Goal: Information Seeking & Learning: Learn about a topic

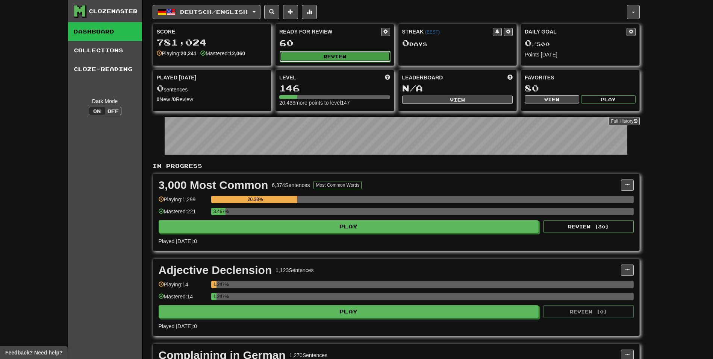
click at [290, 54] on button "Review" at bounding box center [335, 56] width 111 height 11
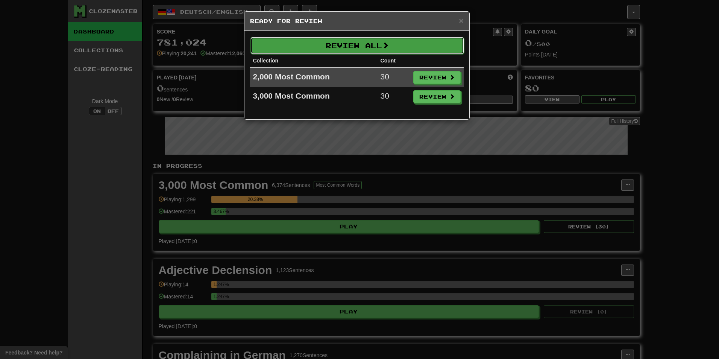
click at [294, 41] on button "Review All" at bounding box center [356, 45] width 213 height 17
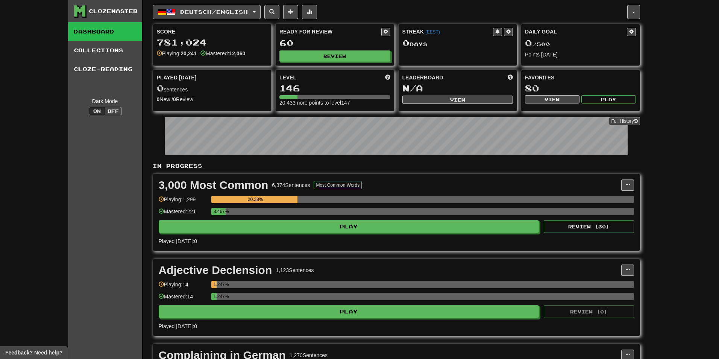
select select "********"
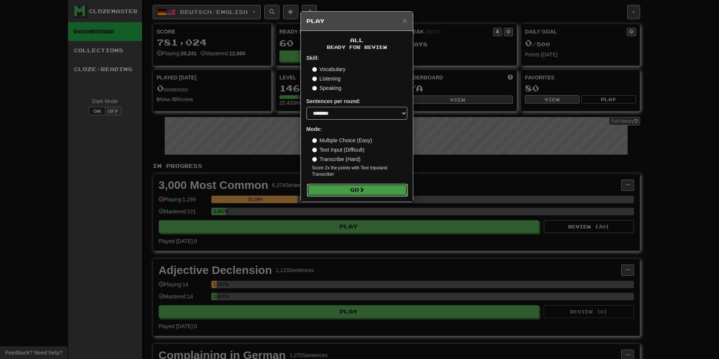
click at [373, 189] on button "Go" at bounding box center [357, 189] width 101 height 13
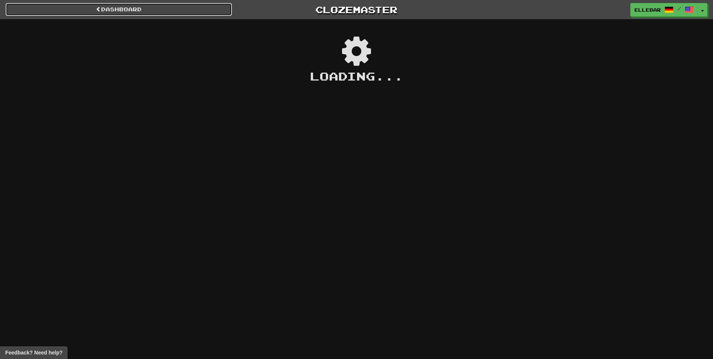
click at [41, 8] on link "Dashboard" at bounding box center [119, 9] width 226 height 13
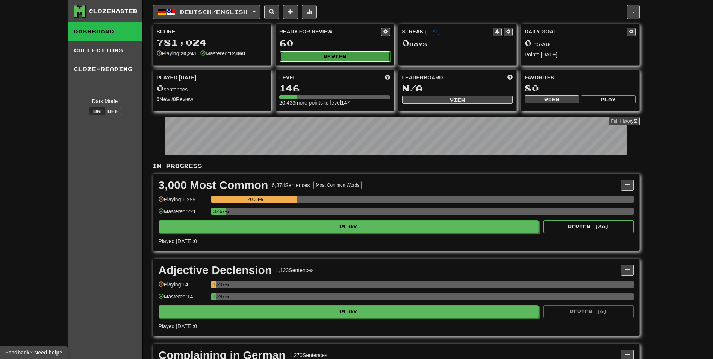
click at [345, 54] on button "Review" at bounding box center [335, 56] width 111 height 11
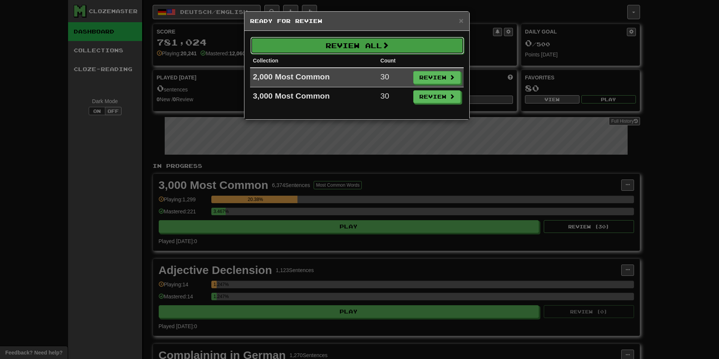
click at [352, 47] on button "Review All" at bounding box center [356, 45] width 213 height 17
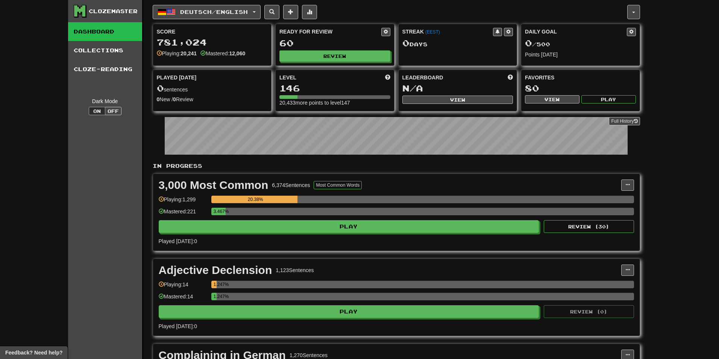
select select "********"
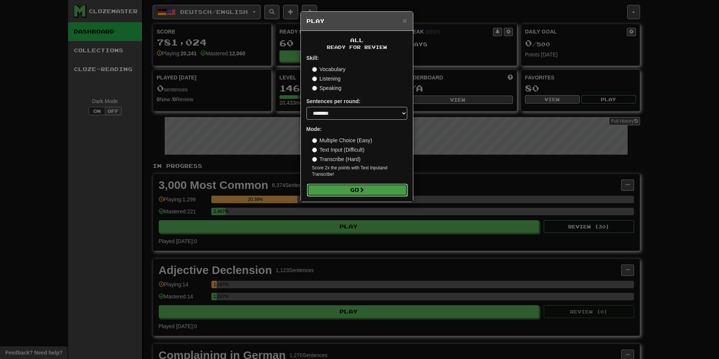
click at [356, 191] on button "Go" at bounding box center [357, 189] width 101 height 13
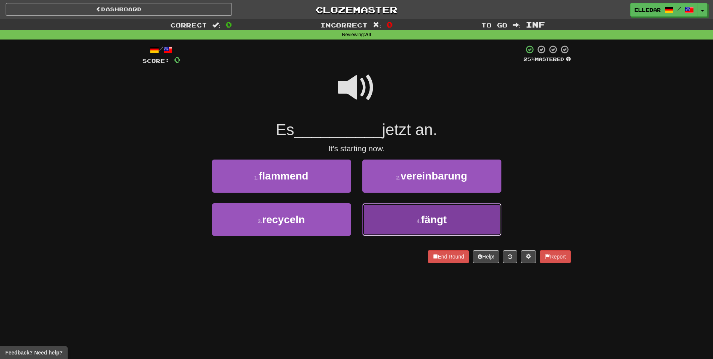
click at [400, 221] on button "4 . fängt" at bounding box center [431, 219] width 139 height 33
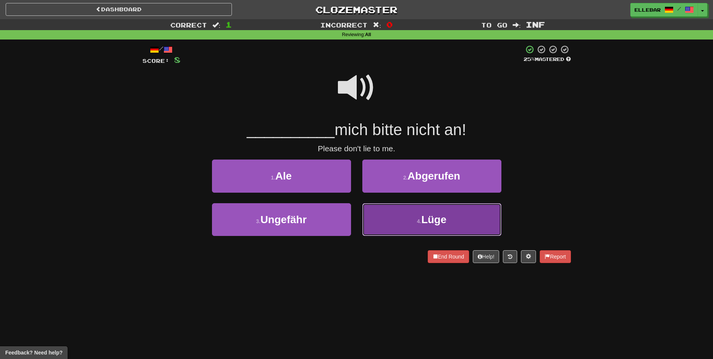
click at [424, 219] on span "Lüge" at bounding box center [433, 219] width 25 height 12
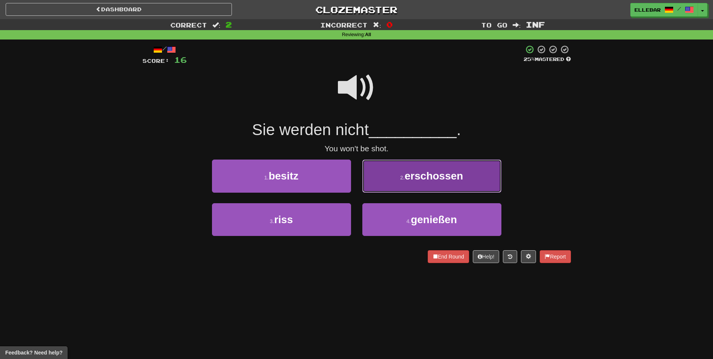
click at [416, 173] on span "erschossen" at bounding box center [434, 176] width 59 height 12
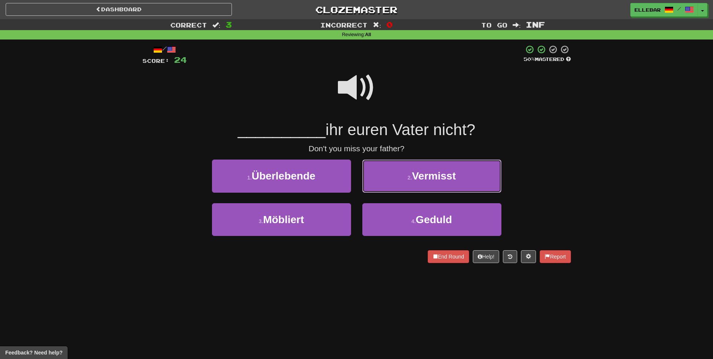
click at [416, 173] on span "Vermisst" at bounding box center [434, 176] width 44 height 12
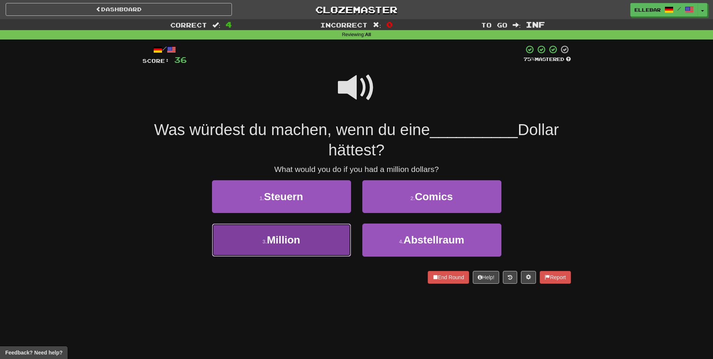
click at [317, 245] on button "3 . Million" at bounding box center [281, 239] width 139 height 33
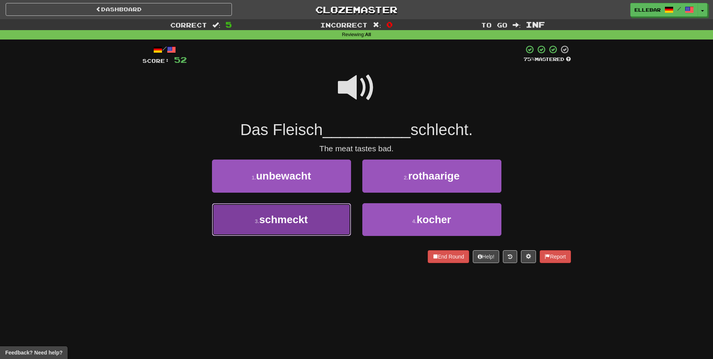
click at [326, 221] on button "3 . schmeckt" at bounding box center [281, 219] width 139 height 33
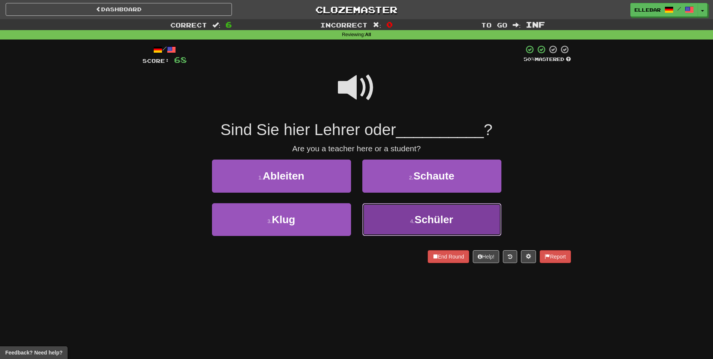
click at [401, 225] on button "4 . Schüler" at bounding box center [431, 219] width 139 height 33
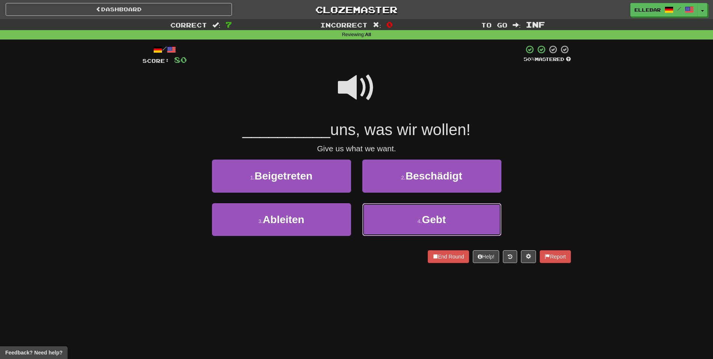
click at [396, 225] on button "4 . Gebt" at bounding box center [431, 219] width 139 height 33
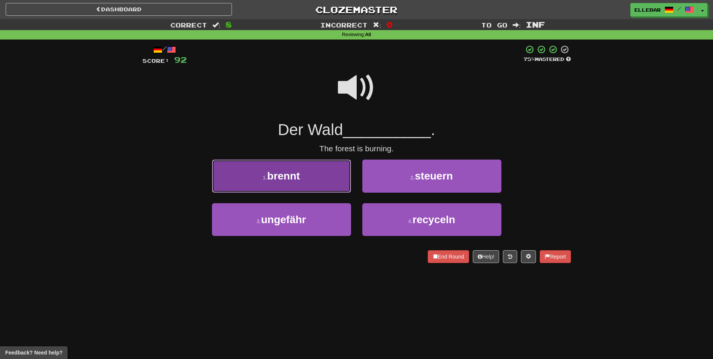
click at [348, 173] on button "1 . brennt" at bounding box center [281, 175] width 139 height 33
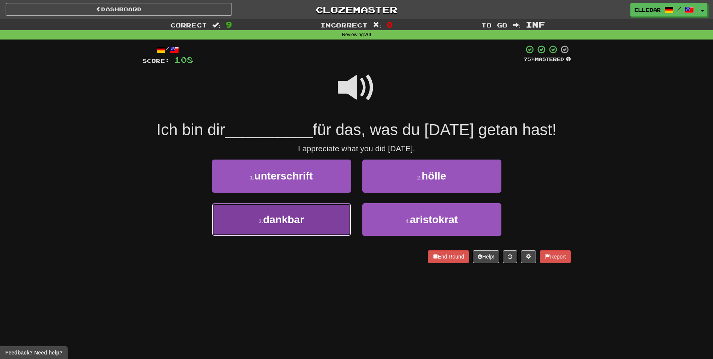
click at [334, 217] on button "3 . dankbar" at bounding box center [281, 219] width 139 height 33
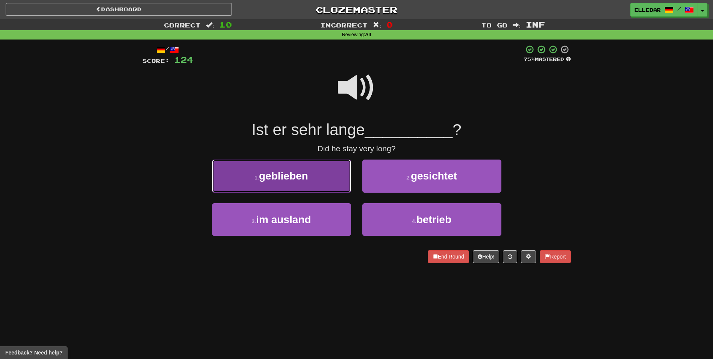
click at [322, 177] on button "1 . geblieben" at bounding box center [281, 175] width 139 height 33
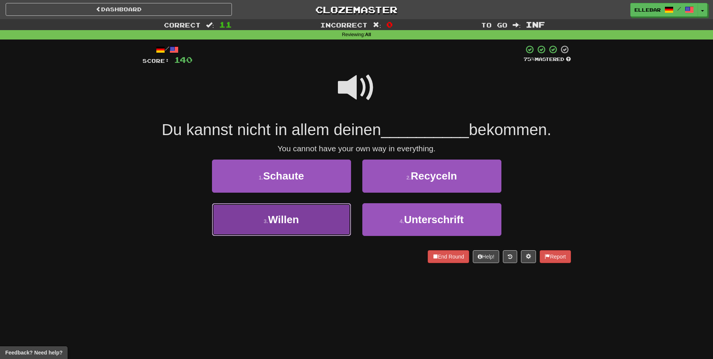
click at [322, 216] on button "3 . Willen" at bounding box center [281, 219] width 139 height 33
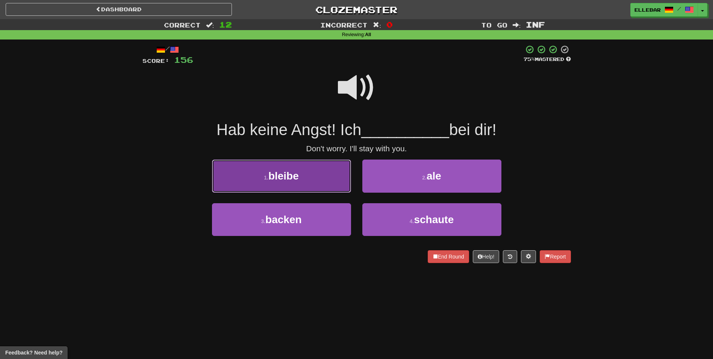
click at [322, 179] on button "1 . bleibe" at bounding box center [281, 175] width 139 height 33
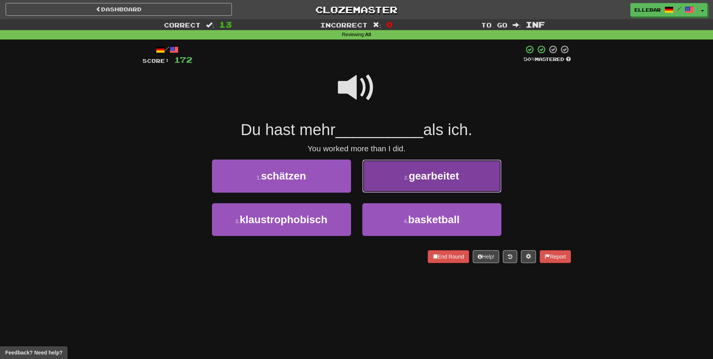
click at [401, 186] on button "2 . gearbeitet" at bounding box center [431, 175] width 139 height 33
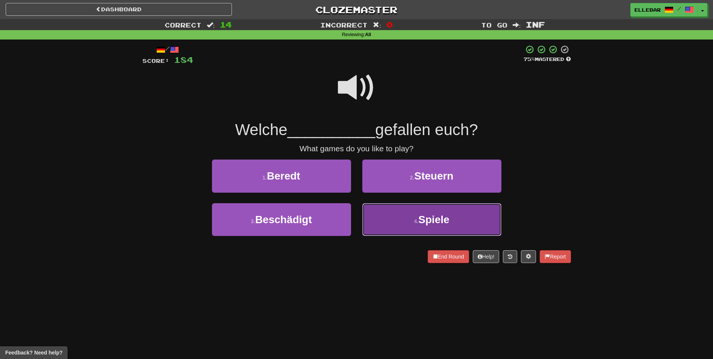
click at [396, 213] on button "4 . Spiele" at bounding box center [431, 219] width 139 height 33
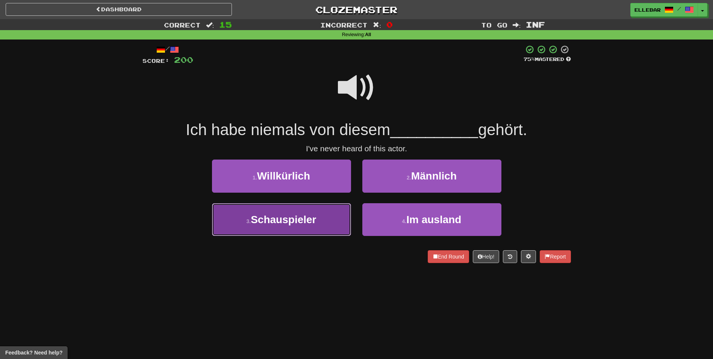
click at [315, 216] on span "Schauspieler" at bounding box center [283, 219] width 65 height 12
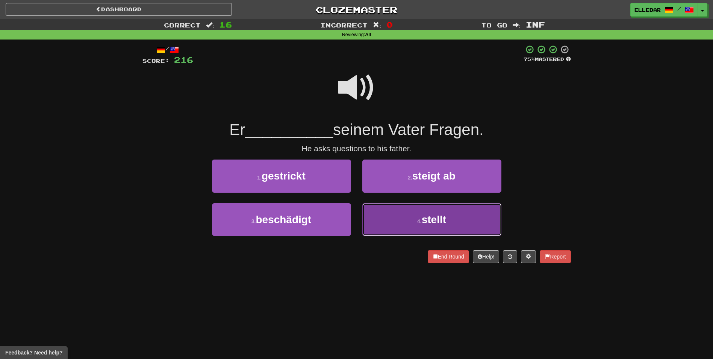
click at [419, 216] on button "4 . stellt" at bounding box center [431, 219] width 139 height 33
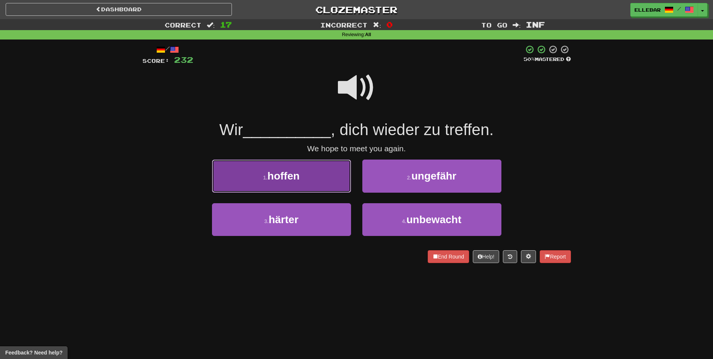
click at [338, 176] on button "1 . hoffen" at bounding box center [281, 175] width 139 height 33
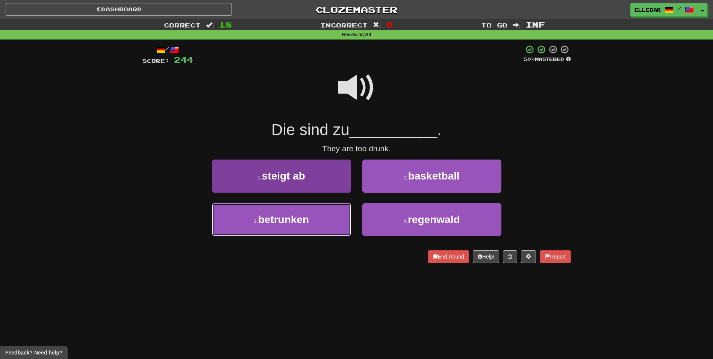
click at [332, 214] on button "3 . betrunken" at bounding box center [281, 219] width 139 height 33
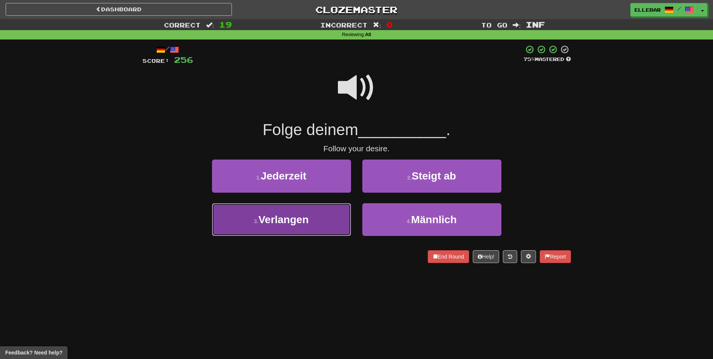
click at [325, 217] on button "3 . Verlangen" at bounding box center [281, 219] width 139 height 33
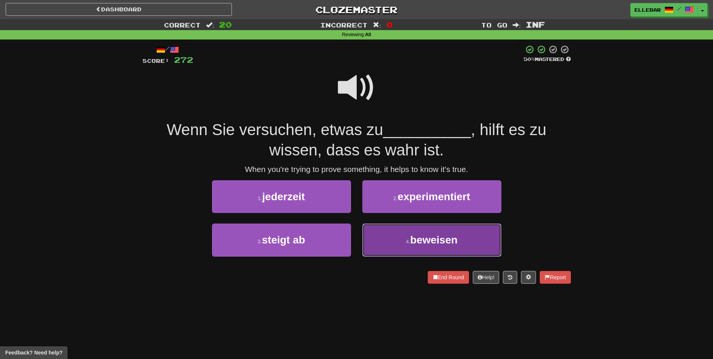
click at [393, 236] on button "4 . beweisen" at bounding box center [431, 239] width 139 height 33
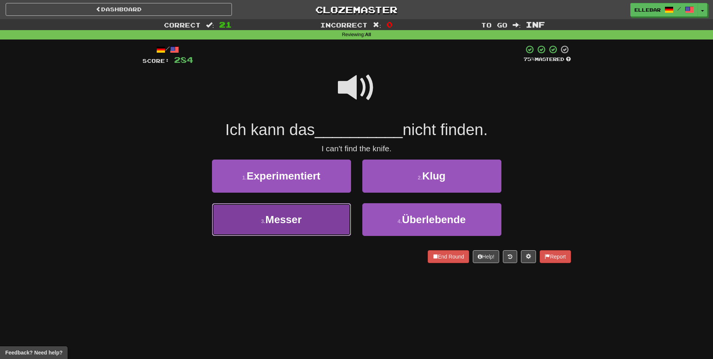
click at [331, 216] on button "3 . Messer" at bounding box center [281, 219] width 139 height 33
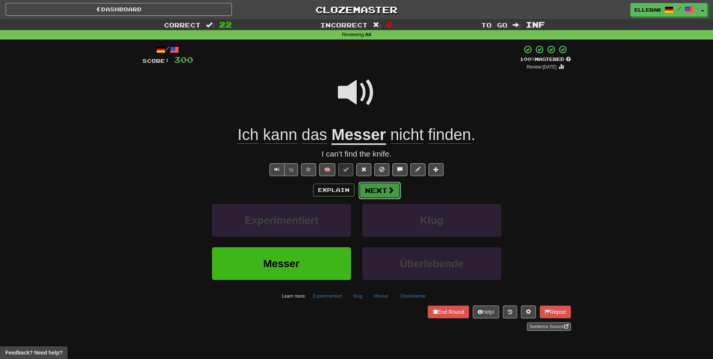
click at [370, 190] on button "Next" at bounding box center [380, 190] width 42 height 17
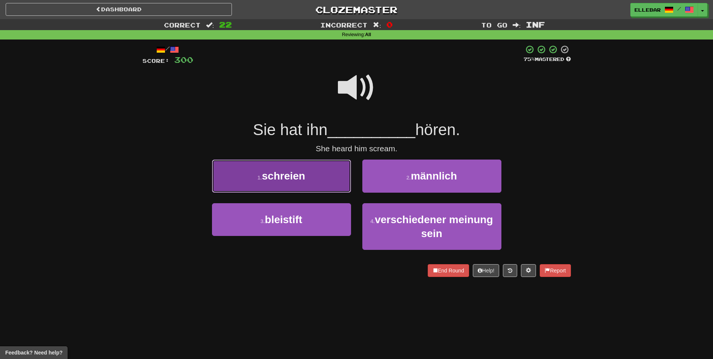
click at [324, 176] on button "1 . schreien" at bounding box center [281, 175] width 139 height 33
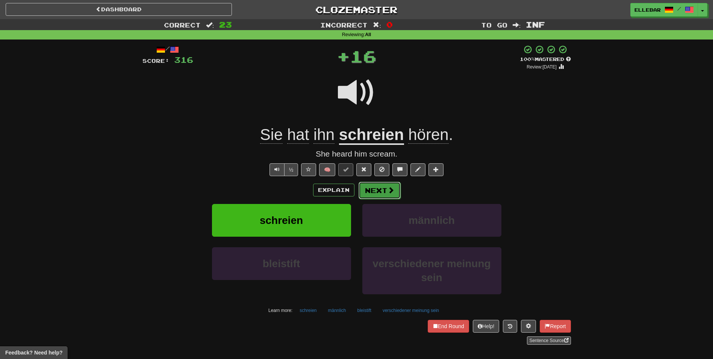
click at [377, 193] on button "Next" at bounding box center [380, 190] width 42 height 17
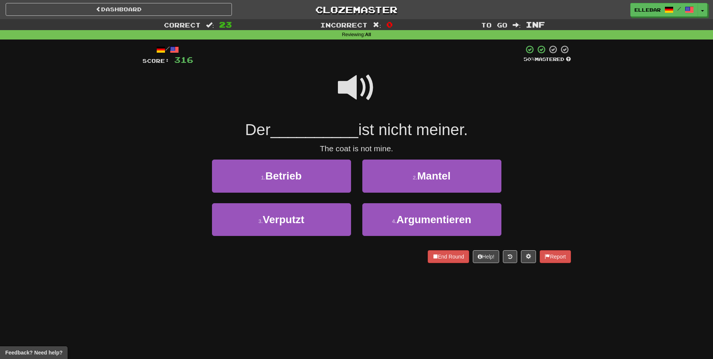
click at [377, 193] on div "2 . Mantel" at bounding box center [432, 180] width 150 height 43
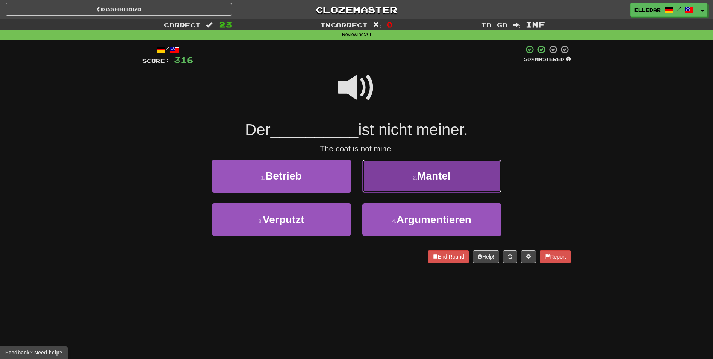
click at [378, 188] on button "2 . Mantel" at bounding box center [431, 175] width 139 height 33
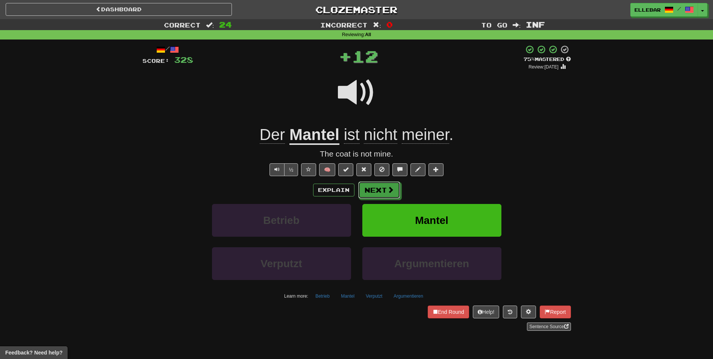
click at [378, 188] on button "Next" at bounding box center [379, 189] width 42 height 17
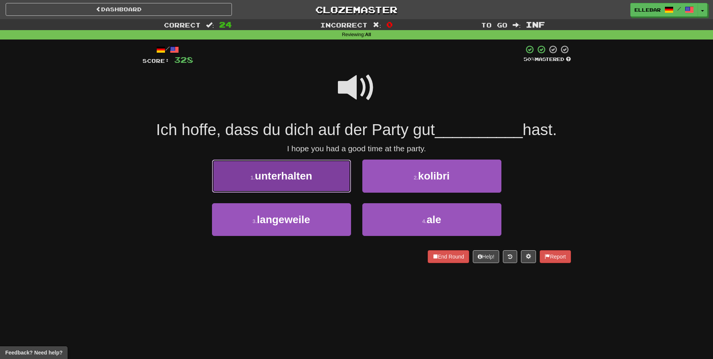
click at [329, 182] on button "1 . unterhalten" at bounding box center [281, 175] width 139 height 33
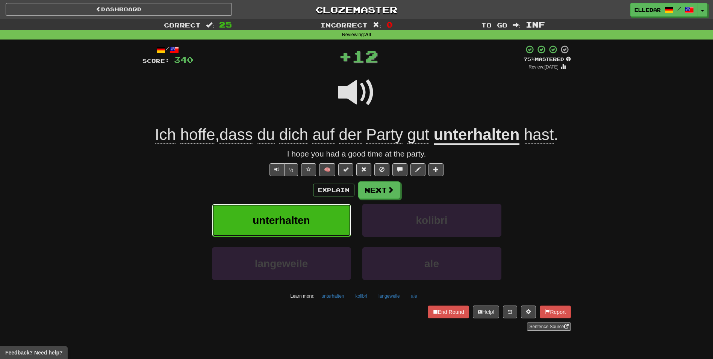
click at [320, 224] on button "unterhalten" at bounding box center [281, 220] width 139 height 33
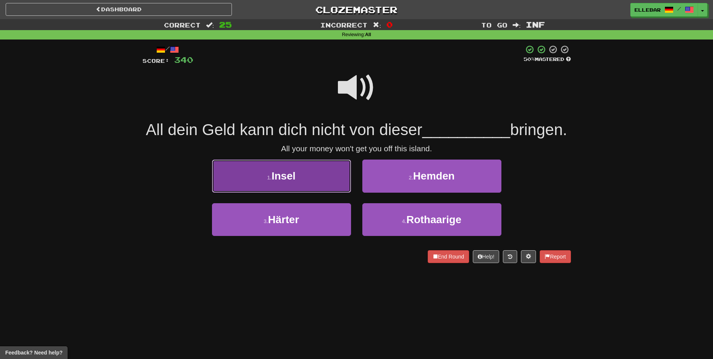
click at [310, 175] on button "1 . Insel" at bounding box center [281, 175] width 139 height 33
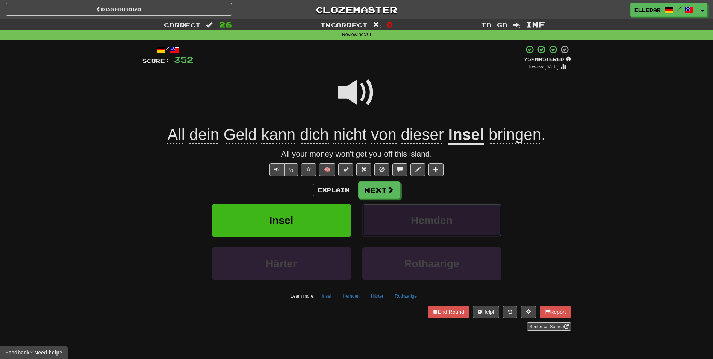
click at [398, 225] on button "Hemden" at bounding box center [431, 220] width 139 height 33
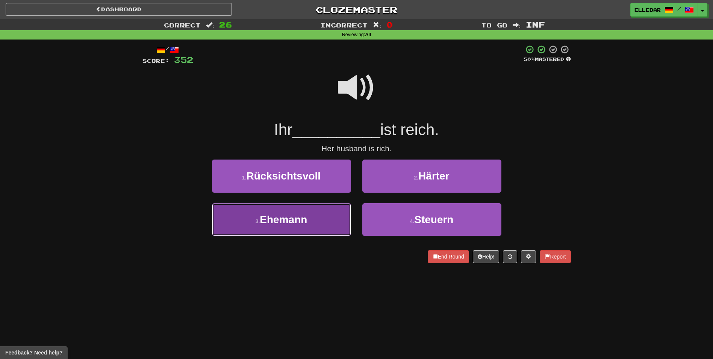
click at [340, 216] on button "3 . Ehemann" at bounding box center [281, 219] width 139 height 33
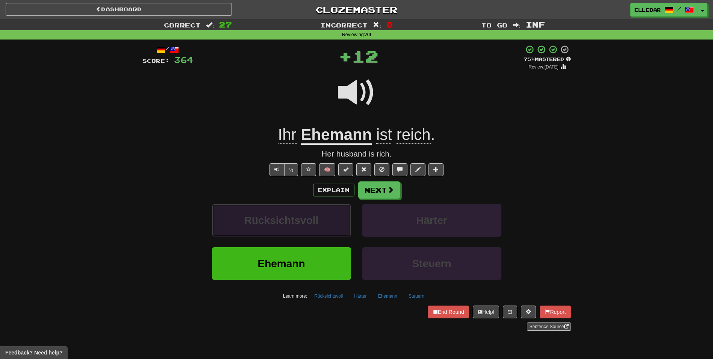
click at [341, 216] on button "Rücksichtsvoll" at bounding box center [281, 220] width 139 height 33
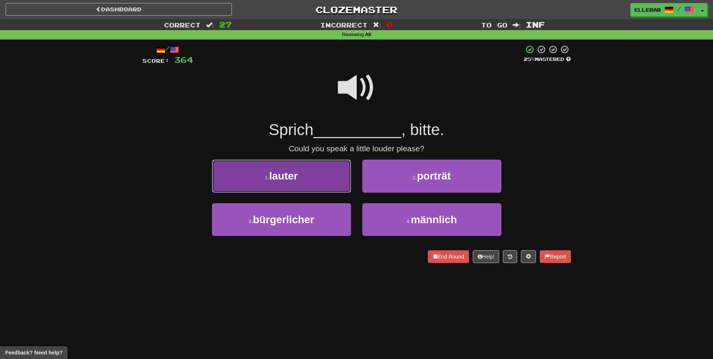
click at [335, 188] on button "1 . lauter" at bounding box center [281, 175] width 139 height 33
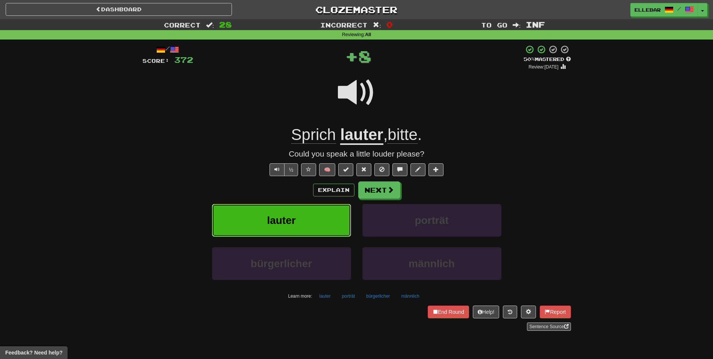
click at [337, 213] on button "lauter" at bounding box center [281, 220] width 139 height 33
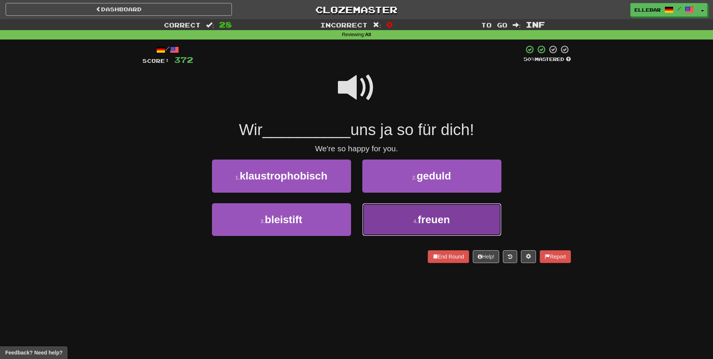
click at [413, 226] on button "4 . freuen" at bounding box center [431, 219] width 139 height 33
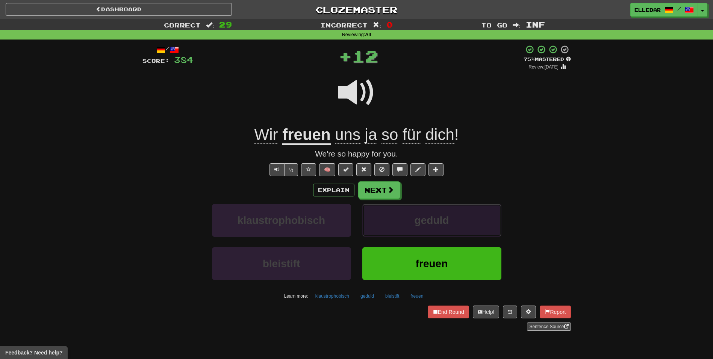
click at [412, 226] on button "geduld" at bounding box center [431, 220] width 139 height 33
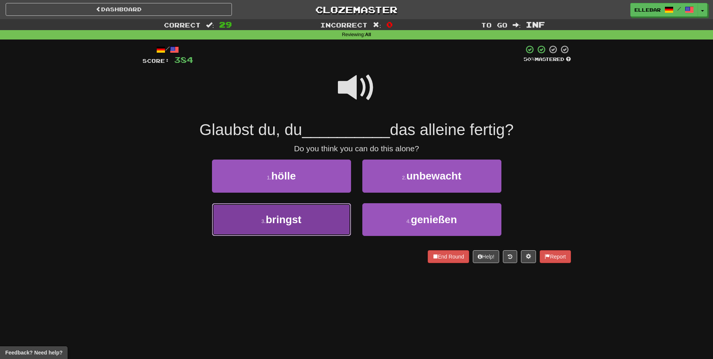
click at [329, 215] on button "3 . bringst" at bounding box center [281, 219] width 139 height 33
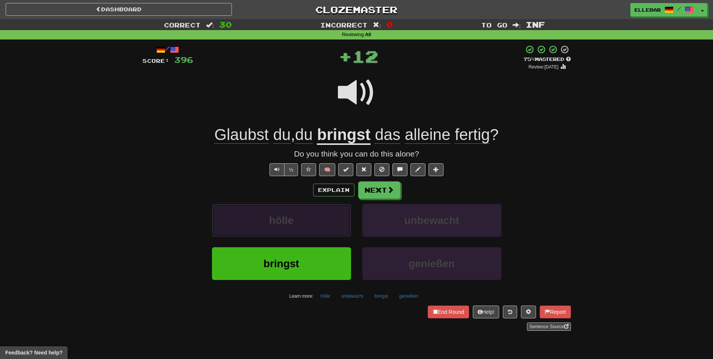
click at [335, 216] on button "hölle" at bounding box center [281, 220] width 139 height 33
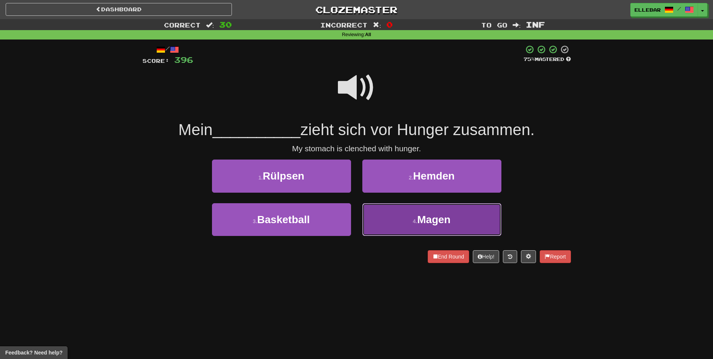
click at [405, 219] on button "4 . Magen" at bounding box center [431, 219] width 139 height 33
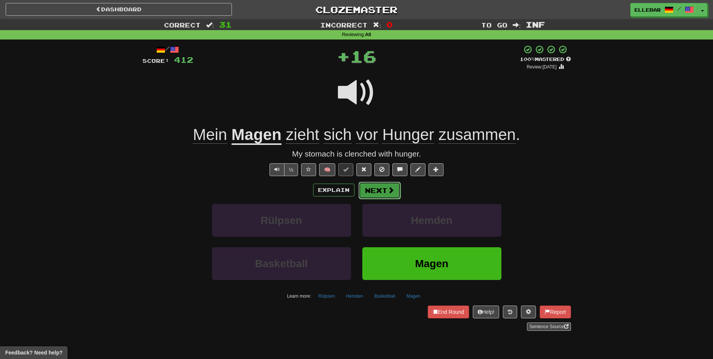
click at [374, 183] on button "Next" at bounding box center [380, 190] width 42 height 17
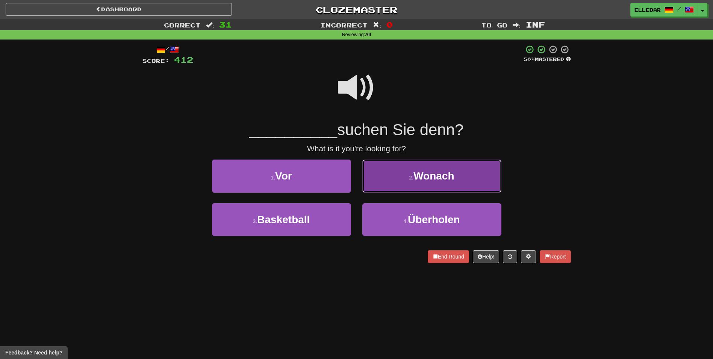
click at [433, 183] on button "2 . Wonach" at bounding box center [431, 175] width 139 height 33
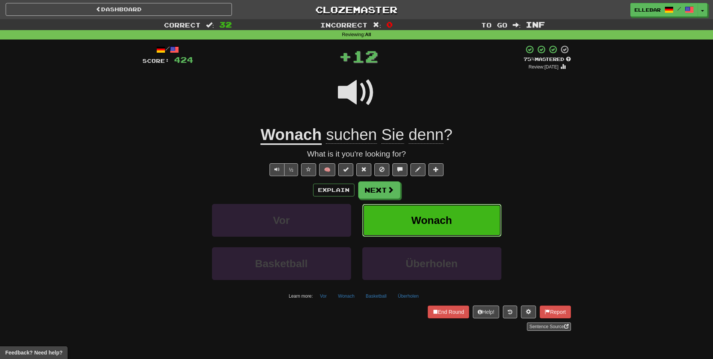
click at [427, 215] on span "Wonach" at bounding box center [431, 220] width 41 height 12
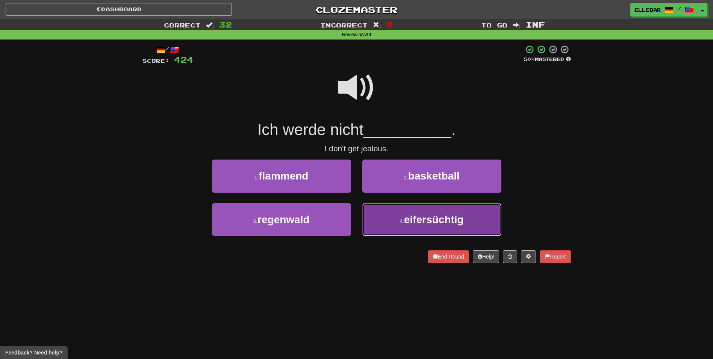
click at [415, 221] on span "eifersüchtig" at bounding box center [434, 219] width 60 height 12
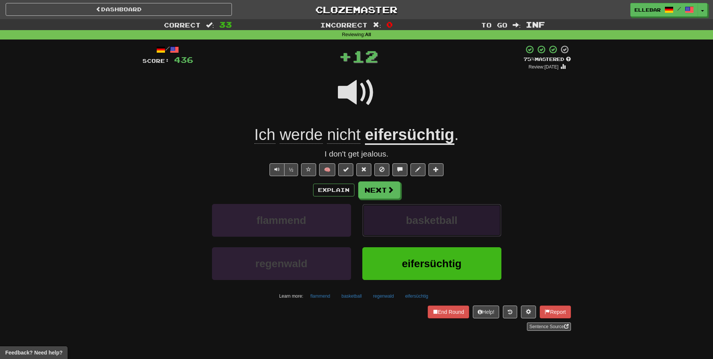
click at [413, 222] on span "basketball" at bounding box center [431, 220] width 51 height 12
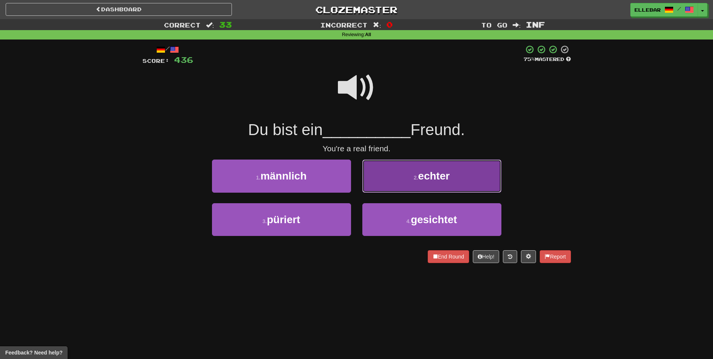
click at [401, 183] on button "2 . echter" at bounding box center [431, 175] width 139 height 33
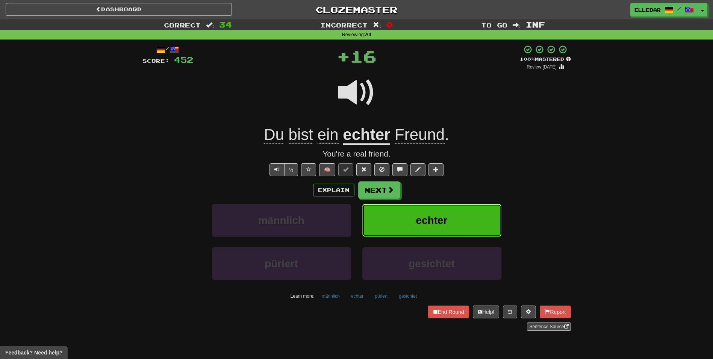
click at [400, 220] on button "echter" at bounding box center [431, 220] width 139 height 33
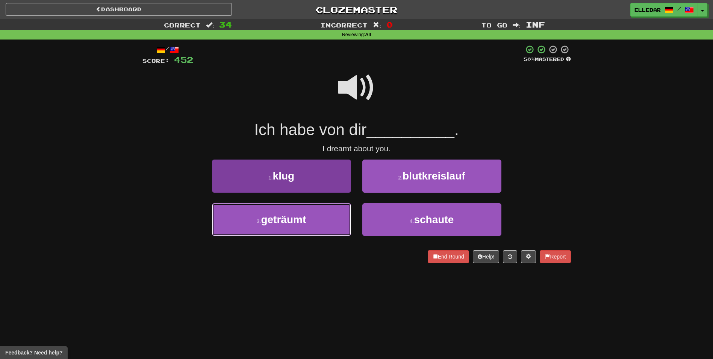
click at [336, 221] on button "3 . geträumt" at bounding box center [281, 219] width 139 height 33
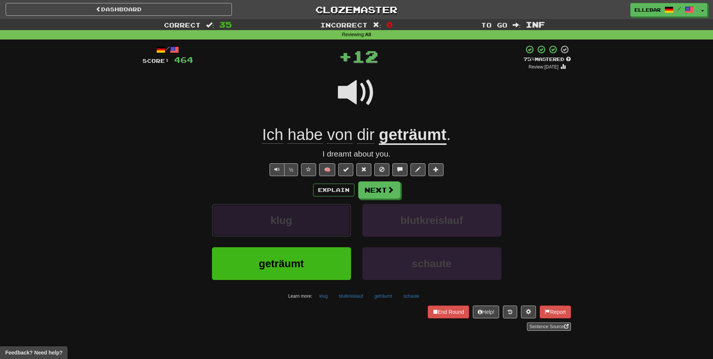
click at [338, 221] on button "klug" at bounding box center [281, 220] width 139 height 33
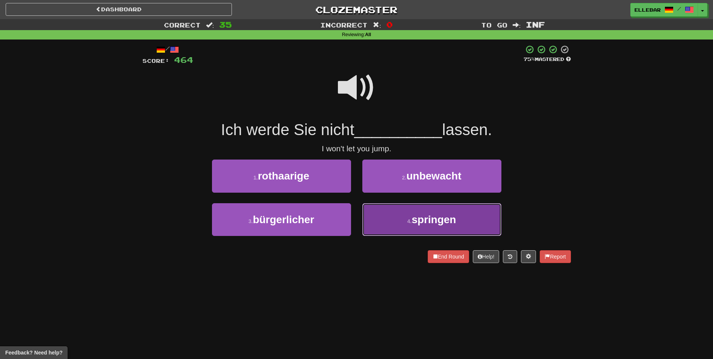
click at [398, 221] on button "4 . springen" at bounding box center [431, 219] width 139 height 33
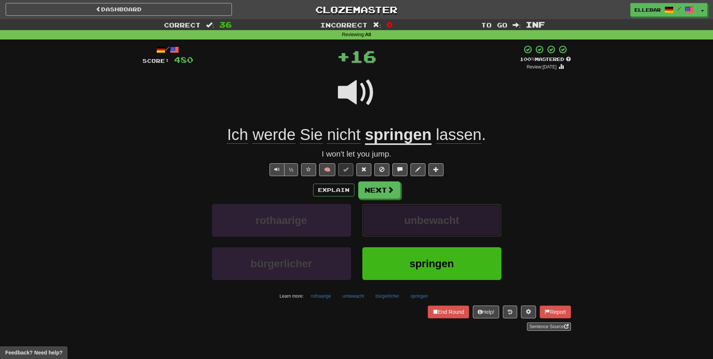
click at [397, 225] on button "unbewacht" at bounding box center [431, 220] width 139 height 33
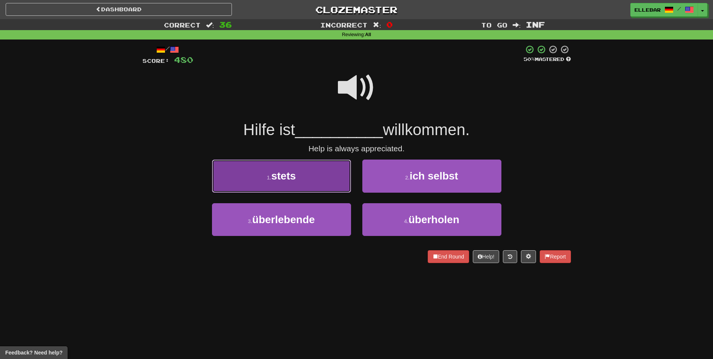
click at [331, 181] on button "1 . stets" at bounding box center [281, 175] width 139 height 33
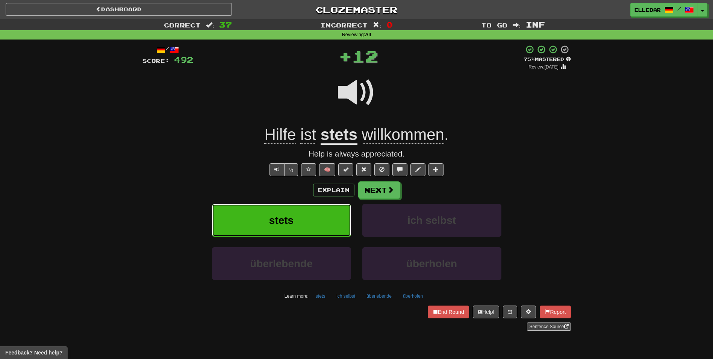
click at [333, 217] on button "stets" at bounding box center [281, 220] width 139 height 33
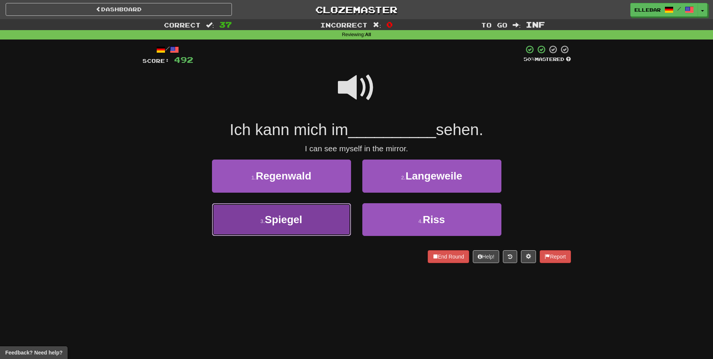
click at [331, 217] on button "3 . Spiegel" at bounding box center [281, 219] width 139 height 33
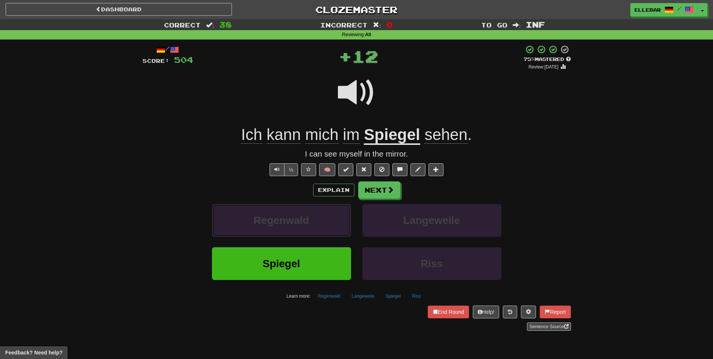
click at [331, 217] on button "Regenwald" at bounding box center [281, 220] width 139 height 33
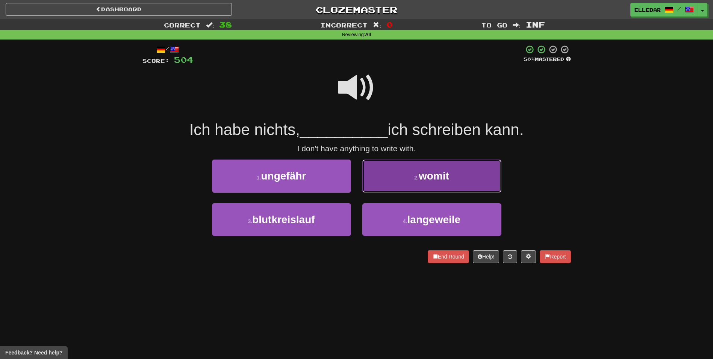
click at [382, 177] on button "2 . womit" at bounding box center [431, 175] width 139 height 33
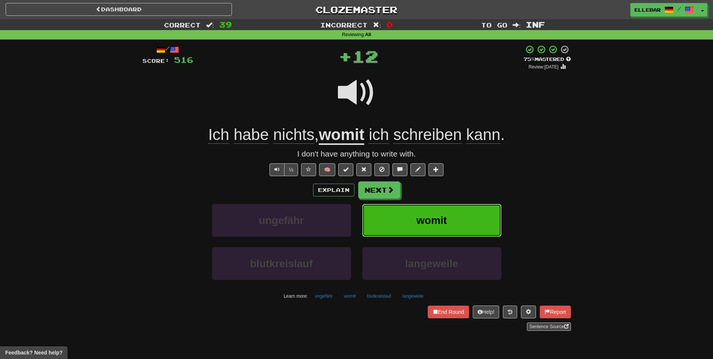
click at [402, 220] on button "womit" at bounding box center [431, 220] width 139 height 33
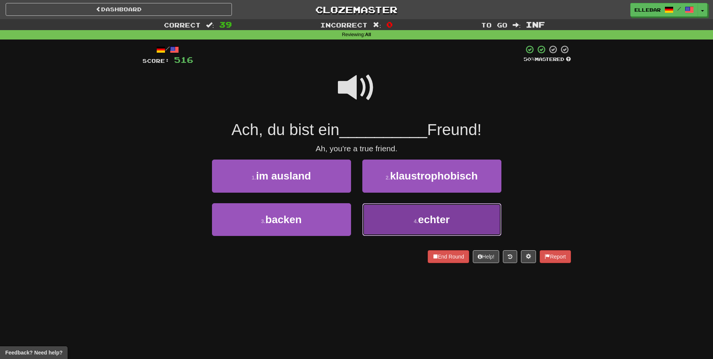
click at [390, 215] on button "4 . echter" at bounding box center [431, 219] width 139 height 33
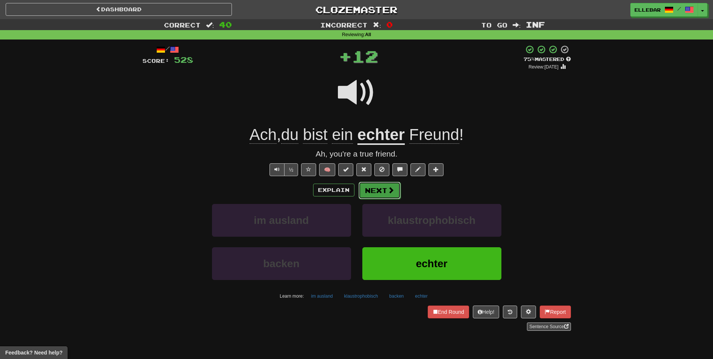
click at [380, 191] on button "Next" at bounding box center [380, 190] width 42 height 17
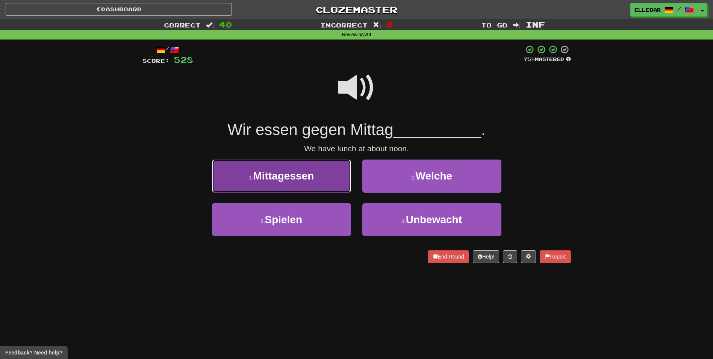
click at [336, 184] on button "1 . Mittagessen" at bounding box center [281, 175] width 139 height 33
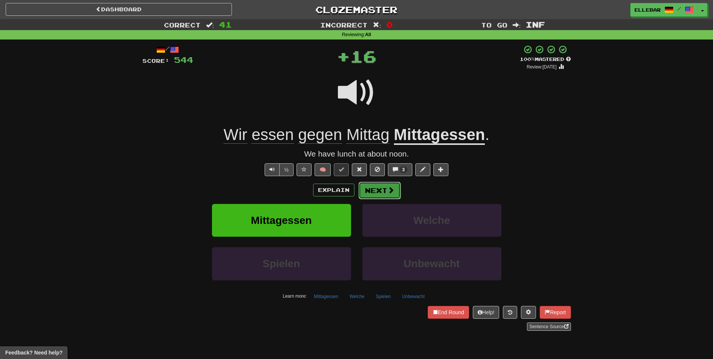
click at [386, 193] on button "Next" at bounding box center [380, 190] width 42 height 17
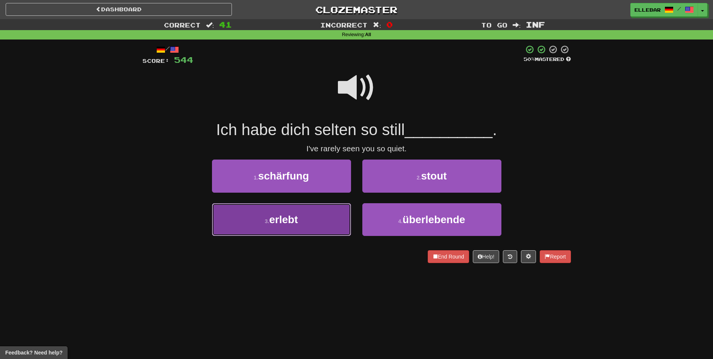
click at [333, 219] on button "3 . erlebt" at bounding box center [281, 219] width 139 height 33
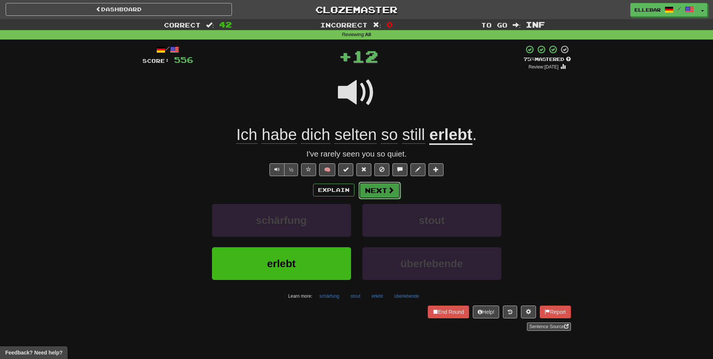
click at [382, 191] on button "Next" at bounding box center [380, 190] width 42 height 17
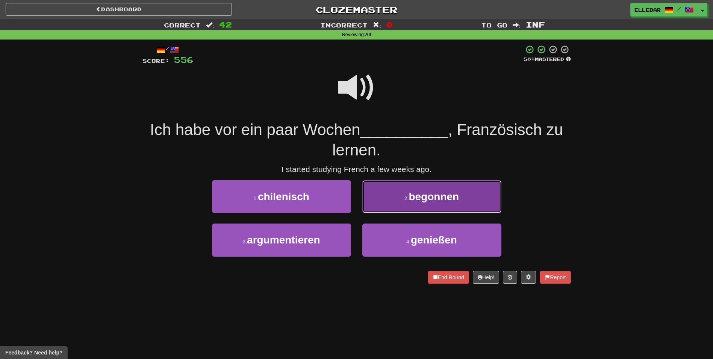
click at [404, 201] on small "2 ." at bounding box center [406, 198] width 5 height 6
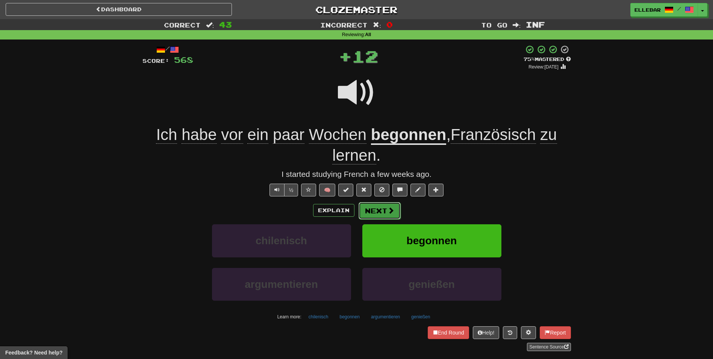
click at [379, 212] on button "Next" at bounding box center [380, 210] width 42 height 17
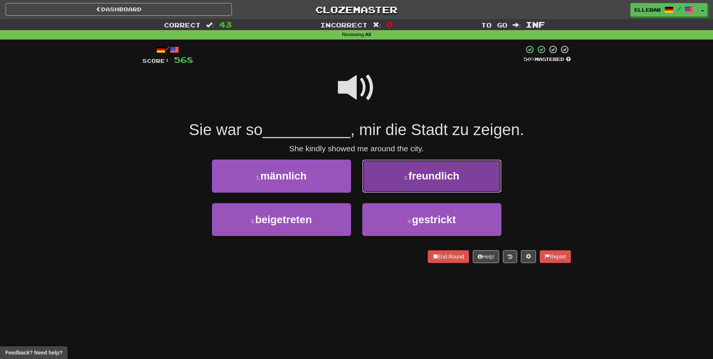
click at [404, 177] on small "2 ." at bounding box center [406, 177] width 5 height 6
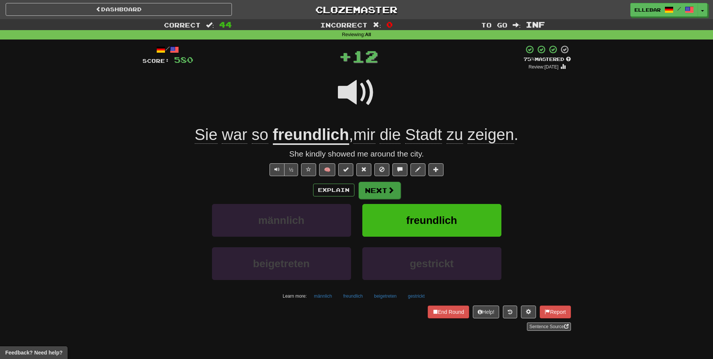
drag, startPoint x: 384, startPoint y: 203, endPoint x: 384, endPoint y: 194, distance: 8.3
click at [384, 201] on div "Explain Next männlich freundlich beigetreten gestrickt Learn more: männlich fre…" at bounding box center [356, 241] width 428 height 121
click at [385, 188] on button "Next" at bounding box center [380, 190] width 42 height 17
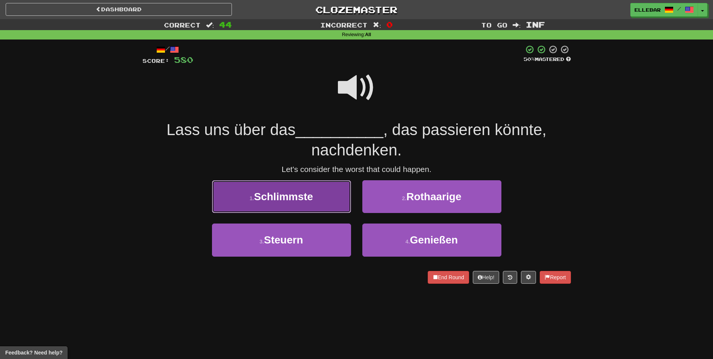
click at [338, 197] on button "1 . Schlimmste" at bounding box center [281, 196] width 139 height 33
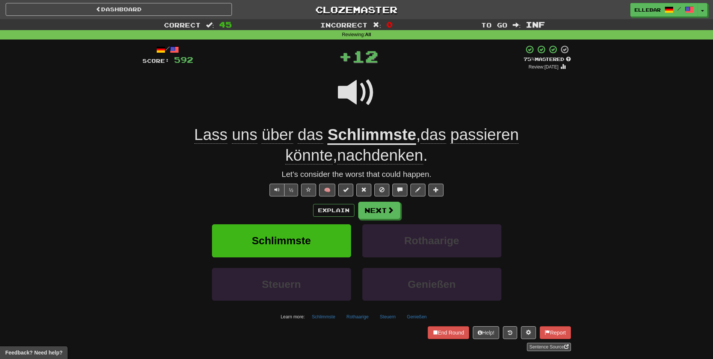
click at [345, 217] on div "Explain Next" at bounding box center [356, 209] width 428 height 17
click at [340, 236] on button "Schlimmste" at bounding box center [281, 240] width 139 height 33
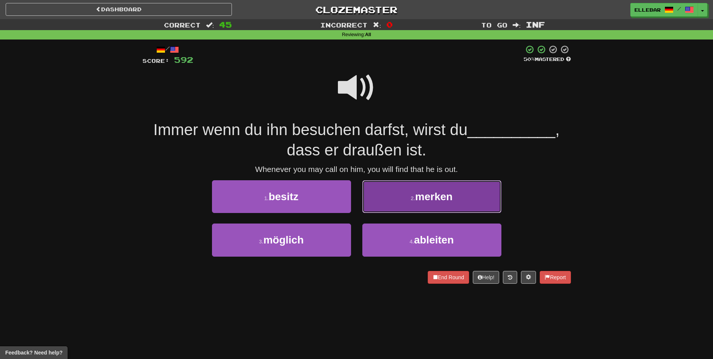
click at [406, 207] on button "2 . merken" at bounding box center [431, 196] width 139 height 33
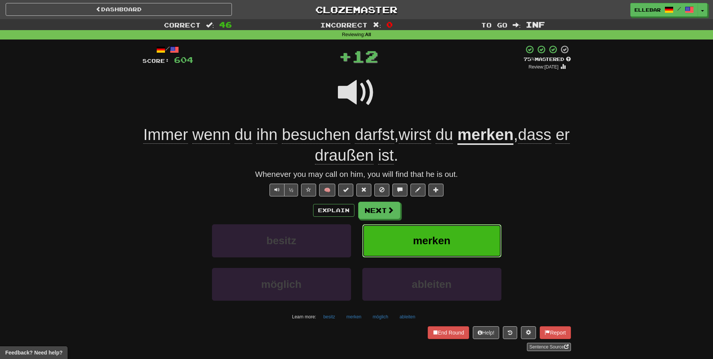
click at [400, 234] on button "merken" at bounding box center [431, 240] width 139 height 33
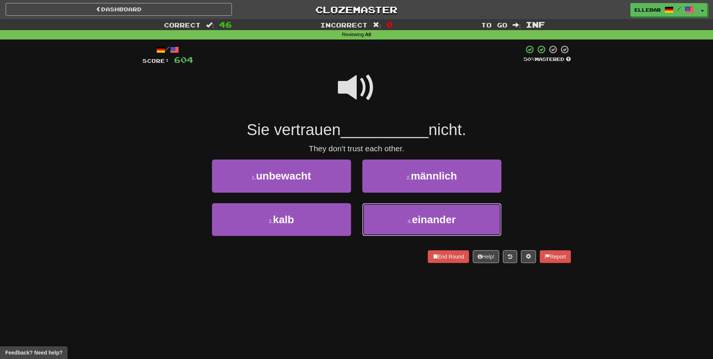
click at [400, 234] on button "4 . einander" at bounding box center [431, 219] width 139 height 33
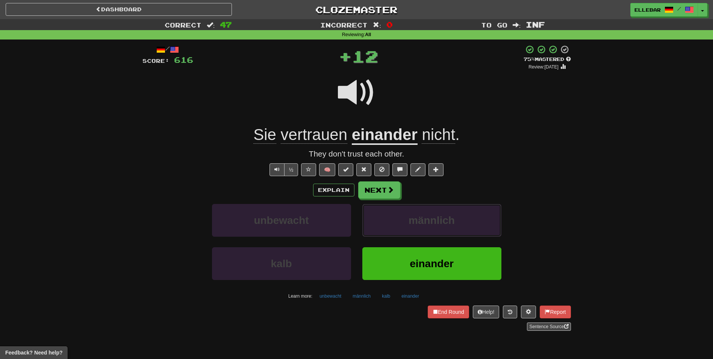
click at [400, 234] on button "männlich" at bounding box center [431, 220] width 139 height 33
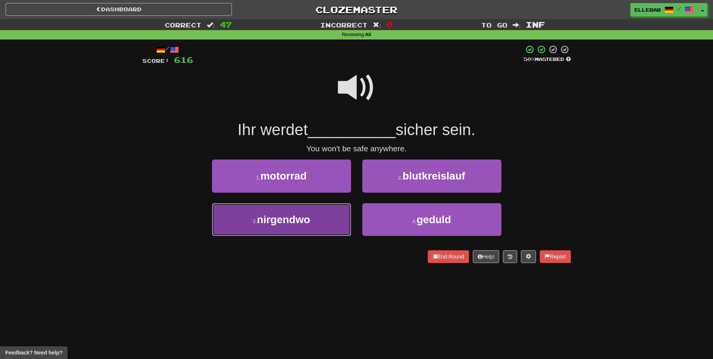
click at [328, 219] on button "3 . nirgendwo" at bounding box center [281, 219] width 139 height 33
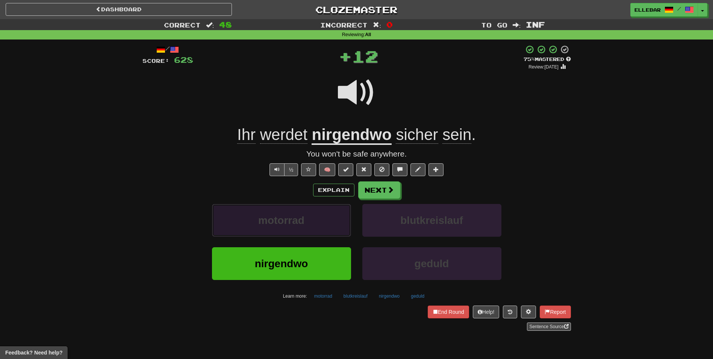
click at [328, 219] on button "motorrad" at bounding box center [281, 220] width 139 height 33
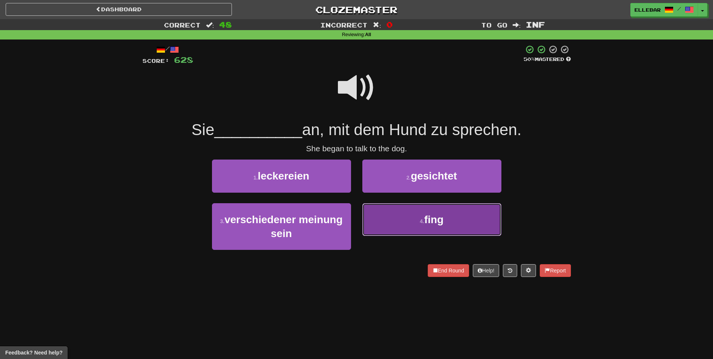
click at [395, 216] on button "4 . fing" at bounding box center [431, 219] width 139 height 33
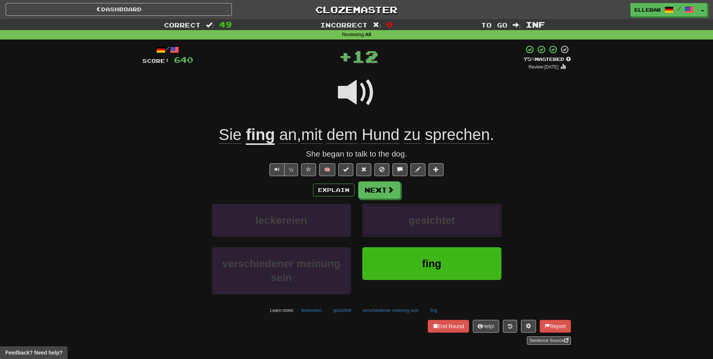
click at [395, 216] on button "gesichtet" at bounding box center [431, 220] width 139 height 33
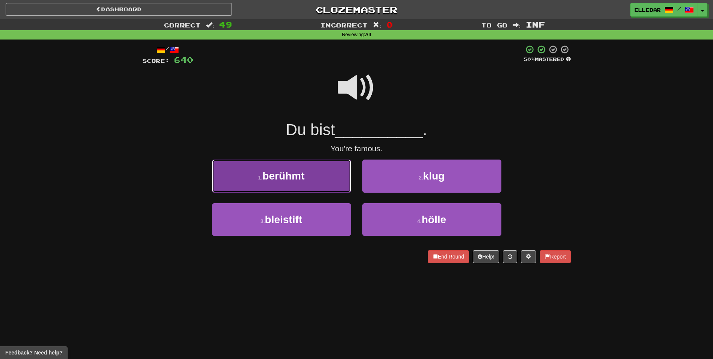
click at [336, 183] on button "1 . berühmt" at bounding box center [281, 175] width 139 height 33
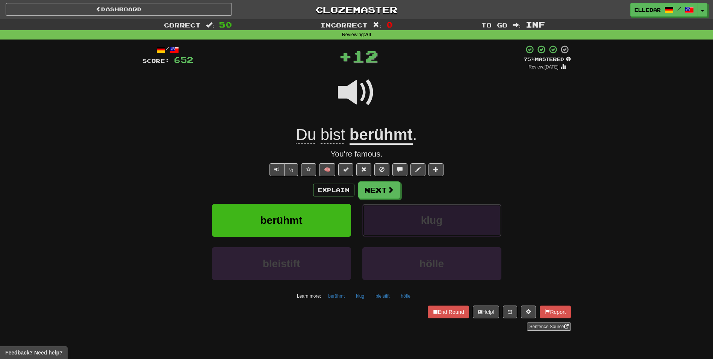
click at [384, 217] on button "klug" at bounding box center [431, 220] width 139 height 33
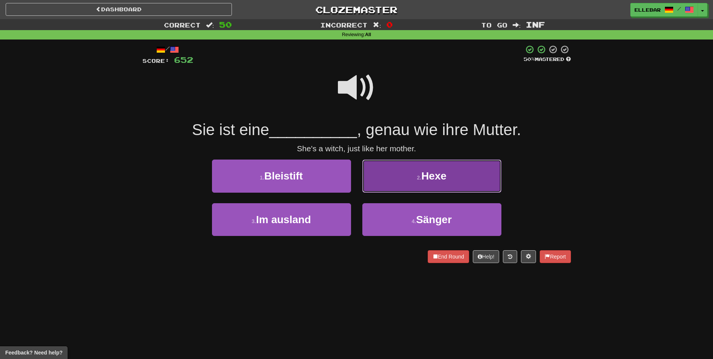
click at [405, 180] on button "2 . Hexe" at bounding box center [431, 175] width 139 height 33
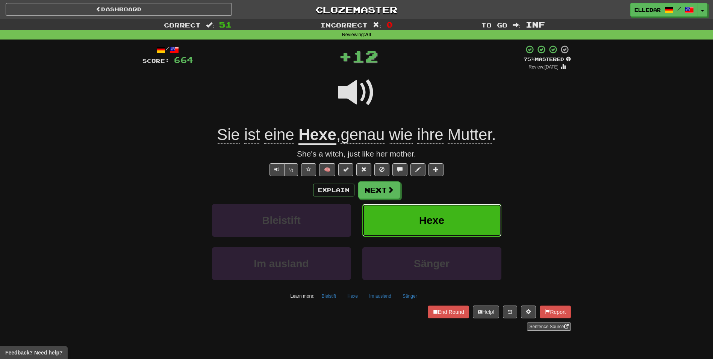
click at [409, 218] on button "Hexe" at bounding box center [431, 220] width 139 height 33
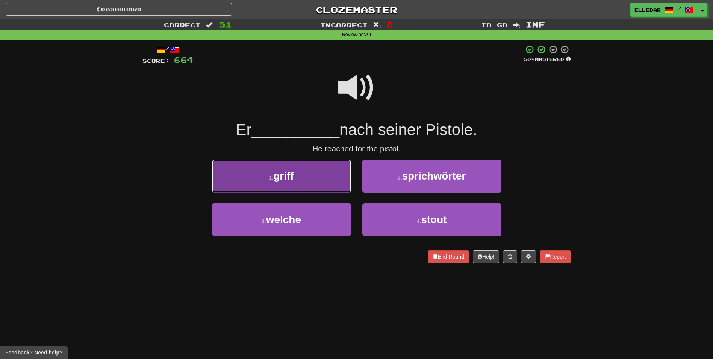
click at [246, 180] on button "1 . griff" at bounding box center [281, 175] width 139 height 33
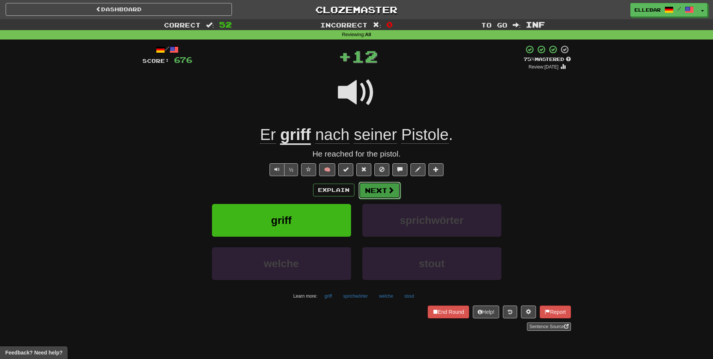
click at [369, 191] on button "Next" at bounding box center [380, 190] width 42 height 17
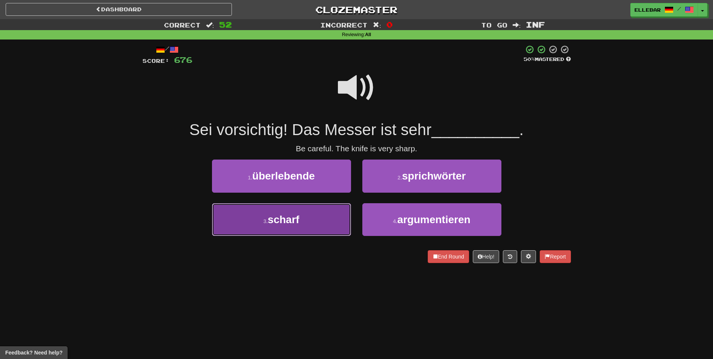
click at [323, 216] on button "3 . scharf" at bounding box center [281, 219] width 139 height 33
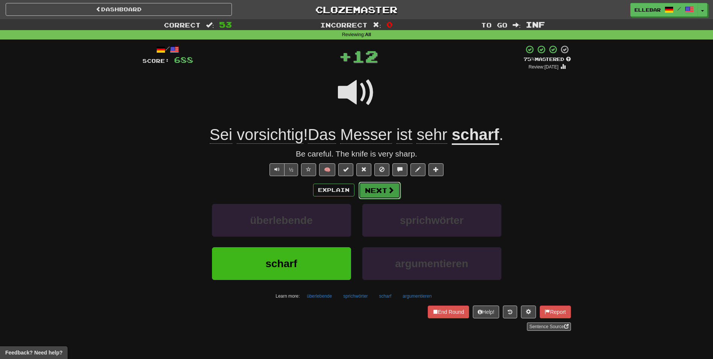
click at [380, 194] on button "Next" at bounding box center [380, 190] width 42 height 17
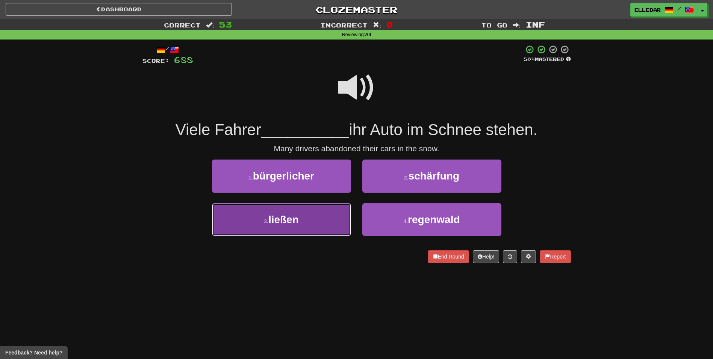
click at [328, 222] on button "3 . ließen" at bounding box center [281, 219] width 139 height 33
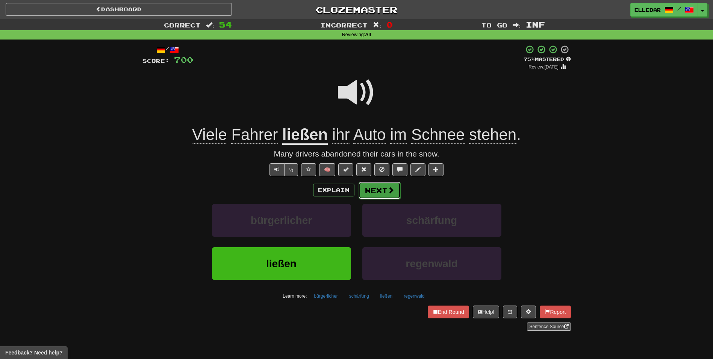
click at [385, 192] on button "Next" at bounding box center [380, 190] width 42 height 17
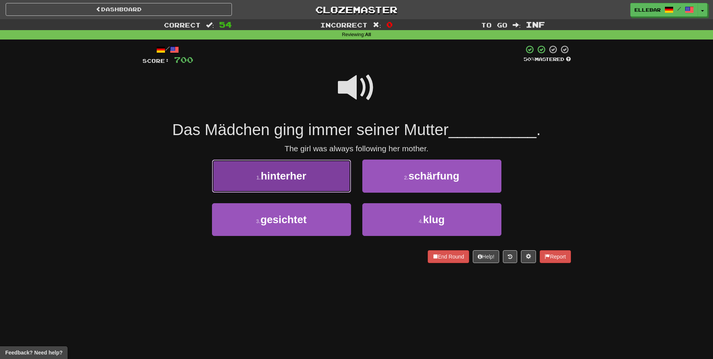
click at [330, 181] on button "1 . hinterher" at bounding box center [281, 175] width 139 height 33
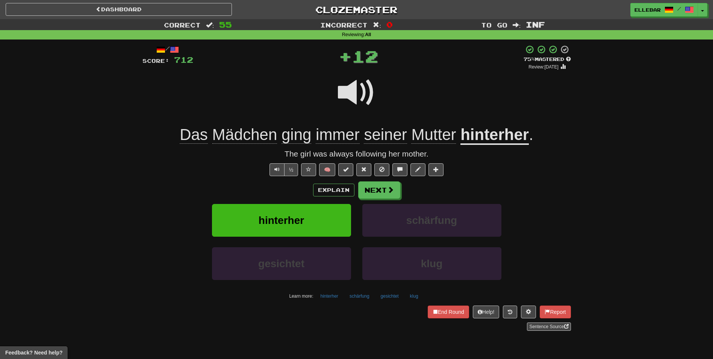
click at [376, 200] on div "Explain Next hinterher schärfung gesichtet klug Learn more: hinterher schärfung…" at bounding box center [356, 241] width 428 height 121
click at [377, 198] on div "Explain Next hinterher schärfung gesichtet klug Learn more: hinterher schärfung…" at bounding box center [356, 241] width 428 height 121
click at [378, 194] on button "Next" at bounding box center [379, 189] width 42 height 17
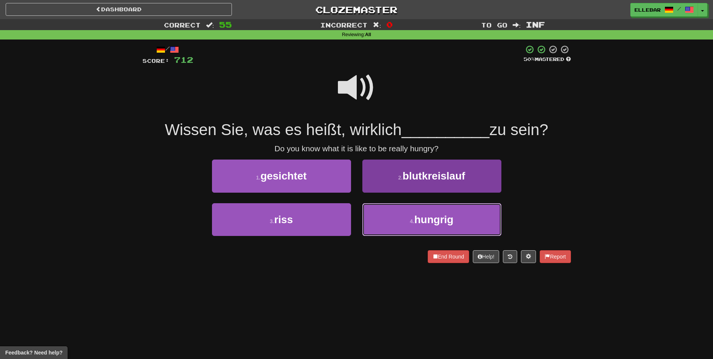
click at [399, 233] on button "4 . hungrig" at bounding box center [431, 219] width 139 height 33
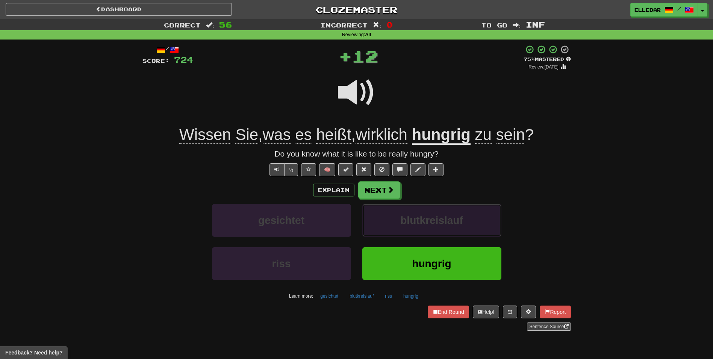
click at [398, 231] on button "blutkreislauf" at bounding box center [431, 220] width 139 height 33
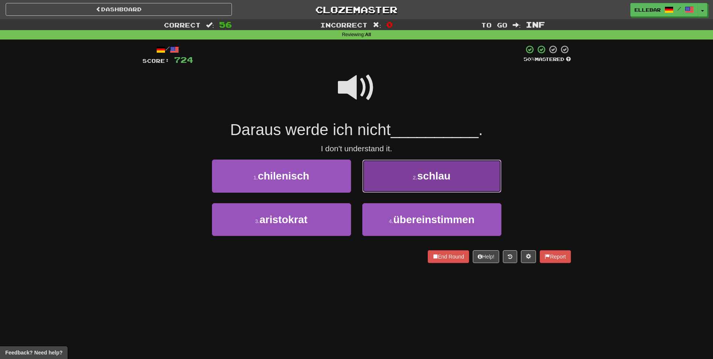
click at [389, 182] on button "2 . schlau" at bounding box center [431, 175] width 139 height 33
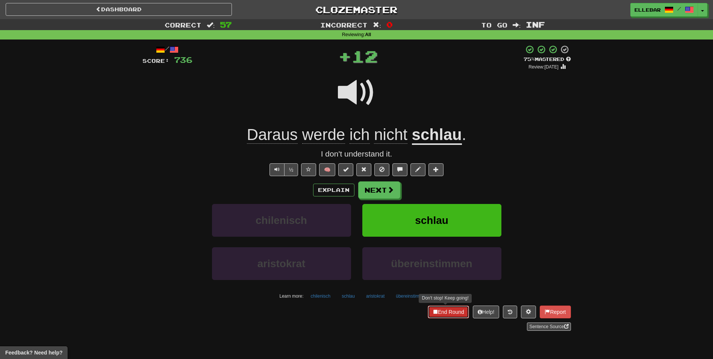
click at [454, 309] on button "End Round" at bounding box center [448, 311] width 41 height 13
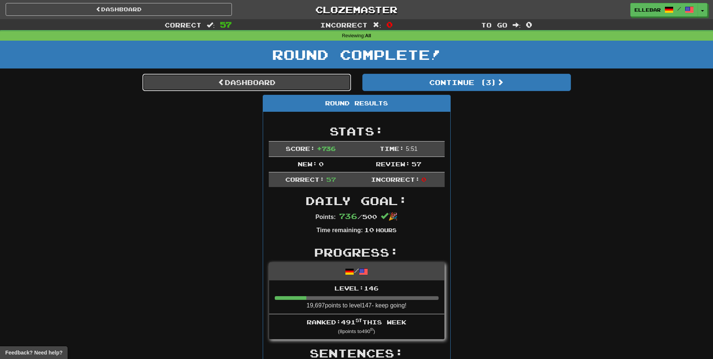
click at [275, 83] on link "Dashboard" at bounding box center [246, 82] width 209 height 17
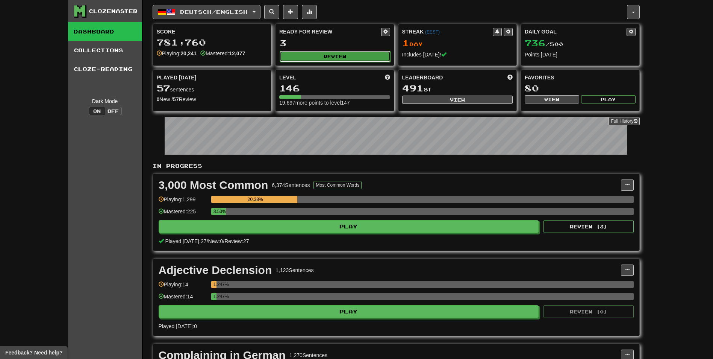
click at [310, 60] on button "Review" at bounding box center [335, 56] width 111 height 11
select select "********"
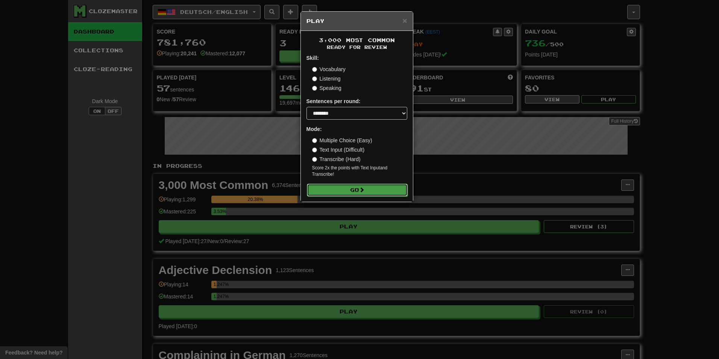
click at [348, 190] on button "Go" at bounding box center [357, 189] width 101 height 13
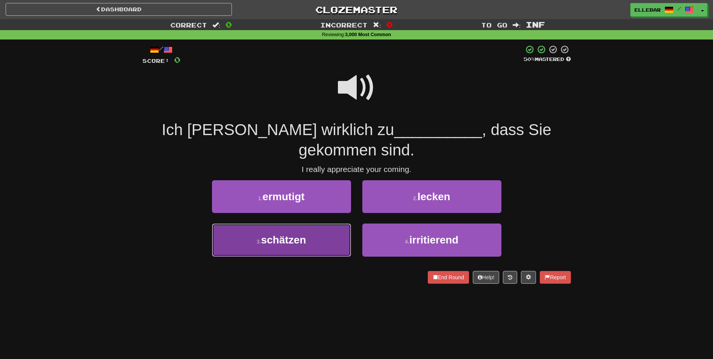
click at [333, 223] on button "3 . schätzen" at bounding box center [281, 239] width 139 height 33
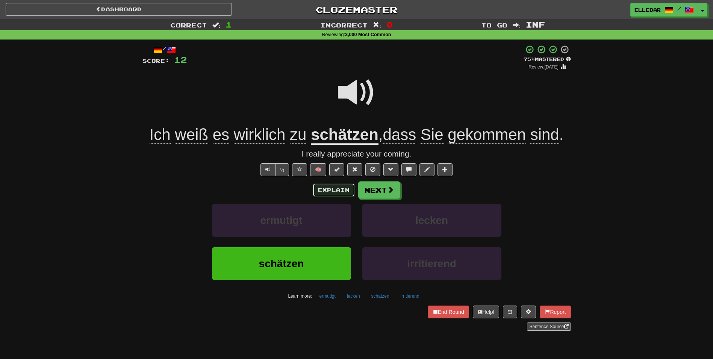
click at [328, 186] on button "Explain" at bounding box center [333, 189] width 41 height 13
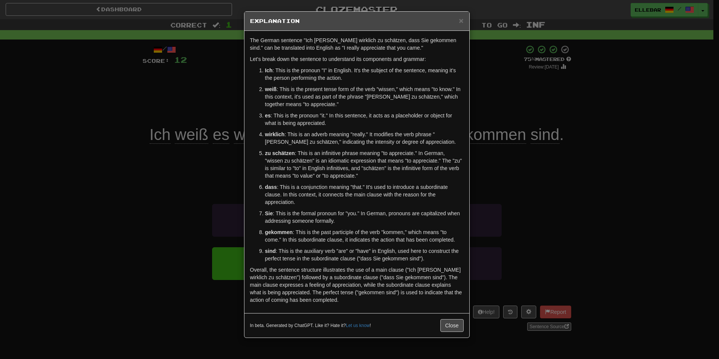
click at [364, 219] on p "Sie : This is the formal pronoun for "you." In German, pronouns are capitalized…" at bounding box center [364, 216] width 198 height 15
click at [442, 327] on button "Close" at bounding box center [451, 325] width 23 height 13
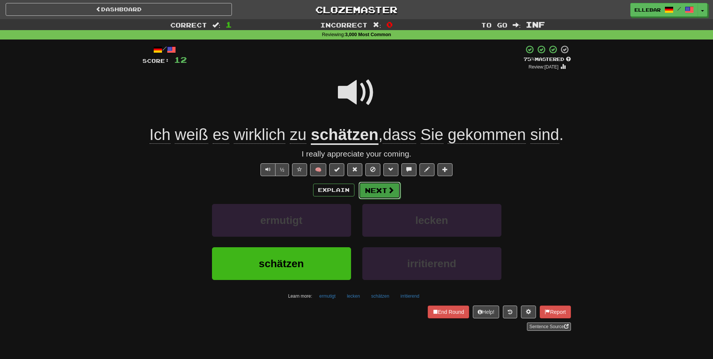
click at [387, 193] on button "Next" at bounding box center [380, 190] width 42 height 17
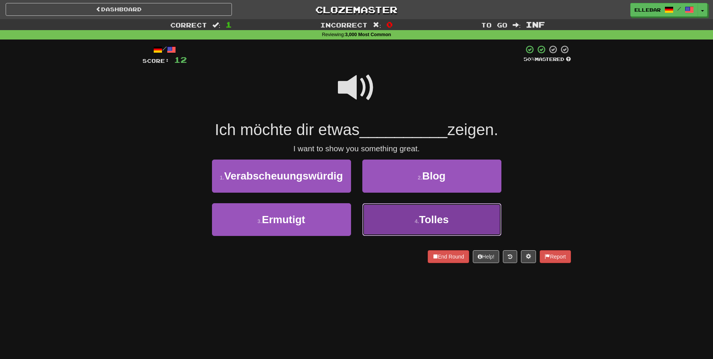
click at [396, 222] on button "4 . [PERSON_NAME]" at bounding box center [431, 219] width 139 height 33
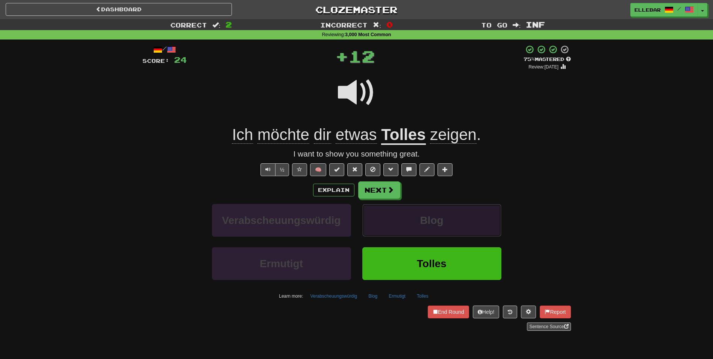
click at [396, 222] on button "Blog" at bounding box center [431, 220] width 139 height 33
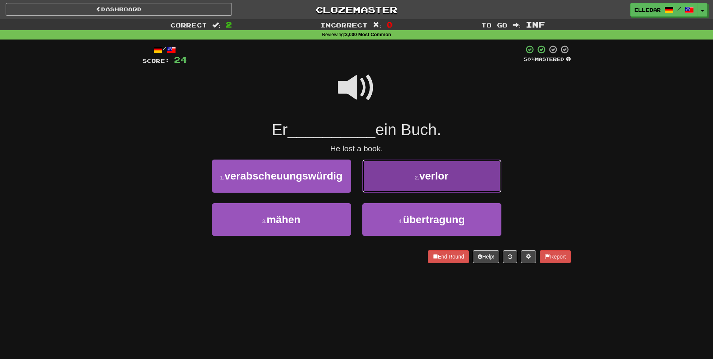
click at [417, 191] on button "2 . verlor" at bounding box center [431, 175] width 139 height 33
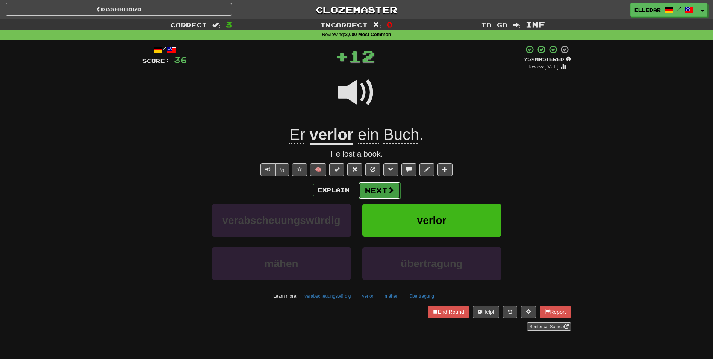
click at [384, 194] on button "Next" at bounding box center [380, 190] width 42 height 17
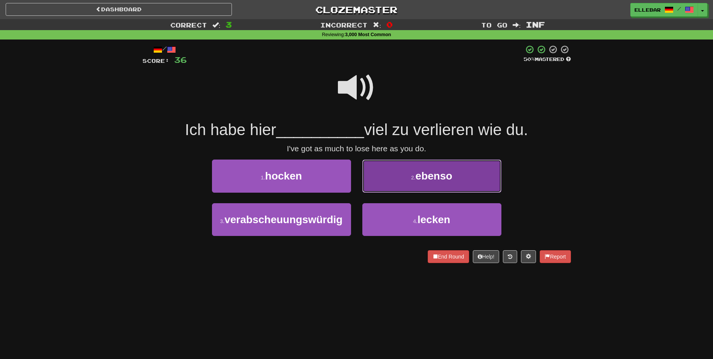
click at [404, 185] on button "2 . ebenso" at bounding box center [431, 175] width 139 height 33
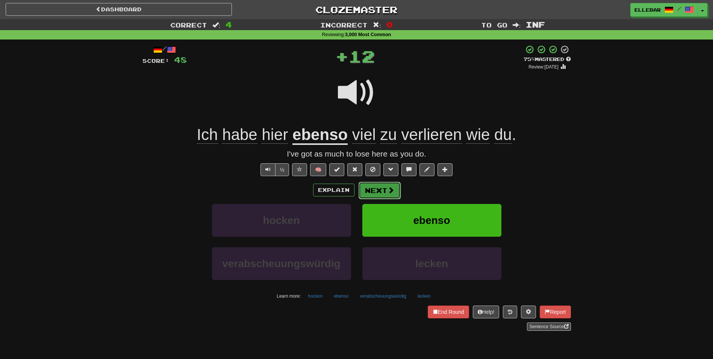
click at [385, 189] on button "Next" at bounding box center [380, 190] width 42 height 17
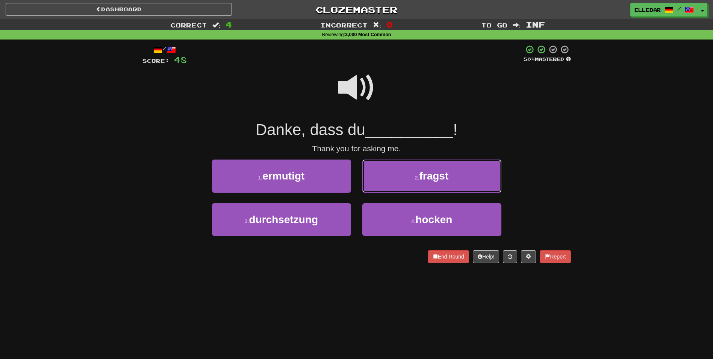
click at [385, 189] on button "2 . fragst" at bounding box center [431, 175] width 139 height 33
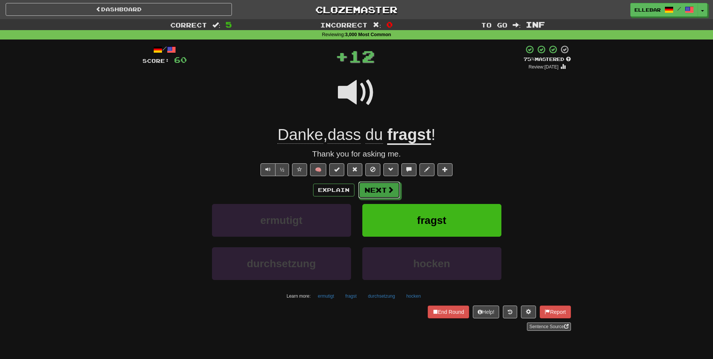
click at [385, 189] on button "Next" at bounding box center [379, 189] width 42 height 17
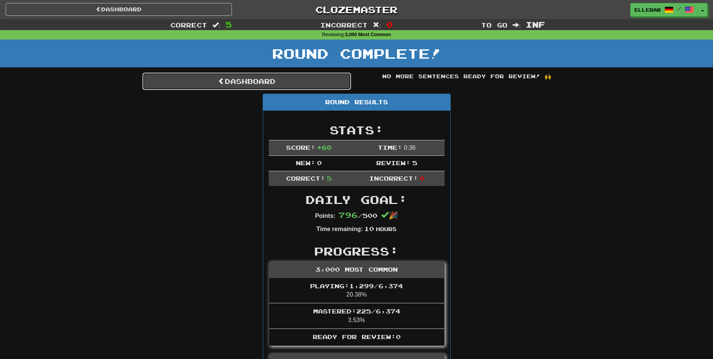
click at [260, 87] on link "Dashboard" at bounding box center [246, 81] width 209 height 17
